Goal: Task Accomplishment & Management: Manage account settings

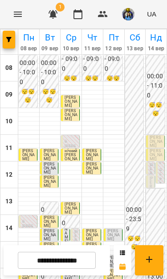
click at [150, 182] on p "[PERSON_NAME]" at bounding box center [152, 199] width 4 height 44
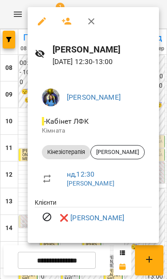
click at [89, 24] on icon "button" at bounding box center [91, 21] width 11 height 11
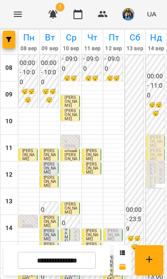
click at [151, 182] on p "[PERSON_NAME]" at bounding box center [152, 199] width 4 height 44
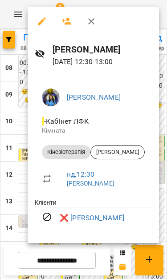
click at [89, 16] on button "button" at bounding box center [91, 21] width 21 height 21
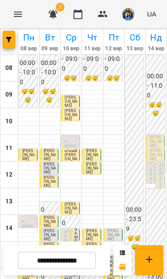
click at [161, 183] on p "[PERSON_NAME]" at bounding box center [161, 199] width 4 height 44
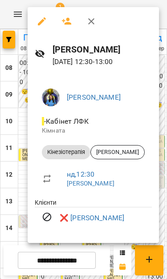
click at [89, 17] on icon "button" at bounding box center [91, 21] width 11 height 11
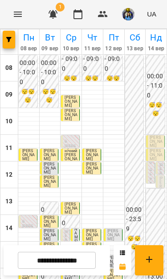
scroll to position [61, 0]
click at [158, 175] on div "12:30 0 [PERSON_NAME]" at bounding box center [160, 182] width 9 height 14
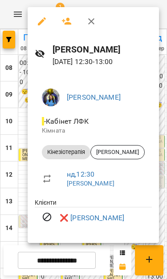
click at [108, 217] on link "❌ [PERSON_NAME]" at bounding box center [92, 218] width 65 height 11
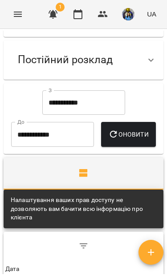
scroll to position [106, 0]
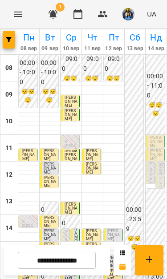
click at [160, 156] on span "[PERSON_NAME]" at bounding box center [156, 155] width 12 height 12
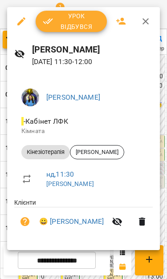
click at [149, 16] on button "button" at bounding box center [145, 21] width 21 height 21
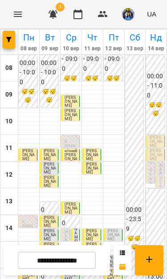
scroll to position [33, 0]
click at [77, 261] on input "**********" at bounding box center [57, 260] width 78 height 17
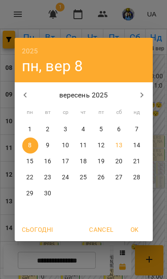
click at [33, 164] on p "15" at bounding box center [29, 161] width 7 height 9
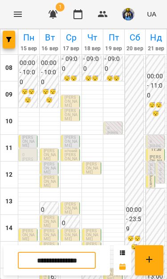
click at [154, 155] on p "[PERSON_NAME]" at bounding box center [156, 161] width 13 height 12
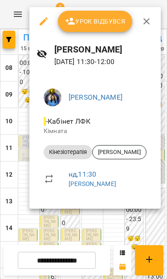
click at [147, 16] on icon "button" at bounding box center [146, 21] width 11 height 11
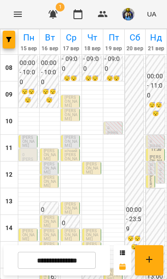
click at [75, 255] on input "**********" at bounding box center [57, 260] width 78 height 17
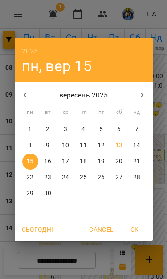
click at [139, 146] on p "14" at bounding box center [136, 145] width 7 height 9
type input "**********"
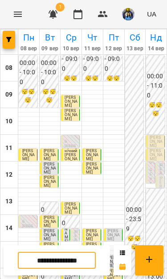
scroll to position [85, 0]
